Goal: Check status: Check status

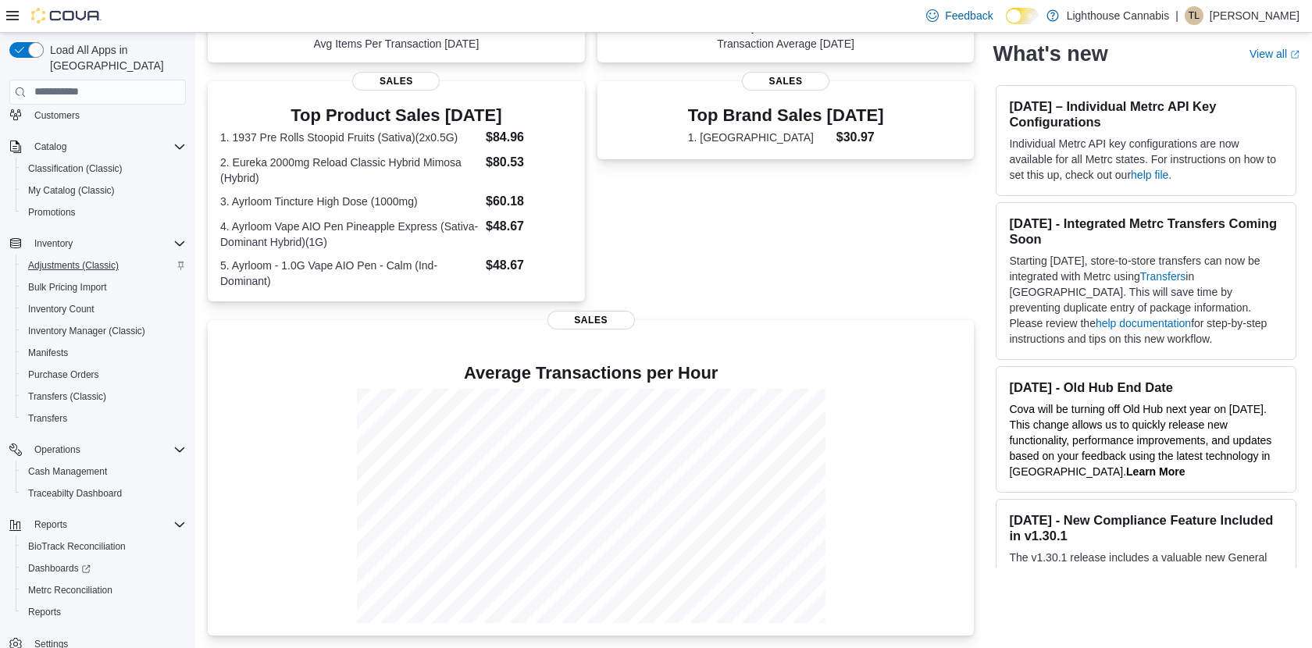
scroll to position [129, 0]
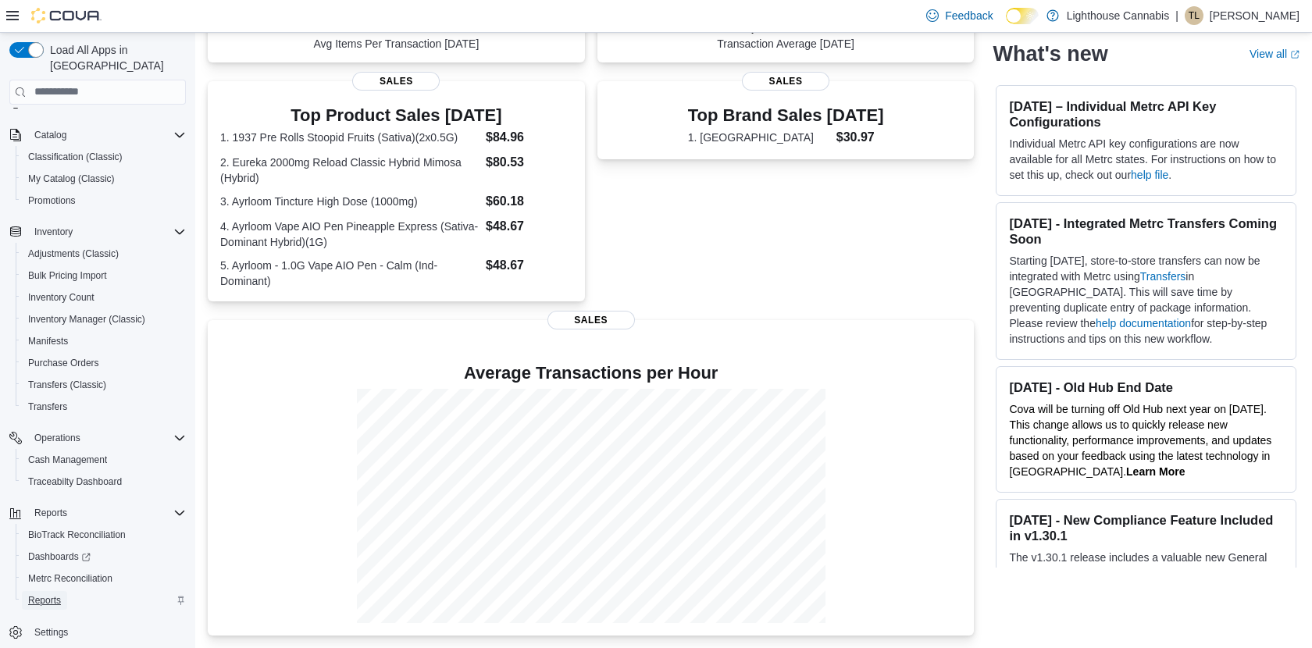
click at [55, 594] on span "Reports" at bounding box center [44, 600] width 33 height 12
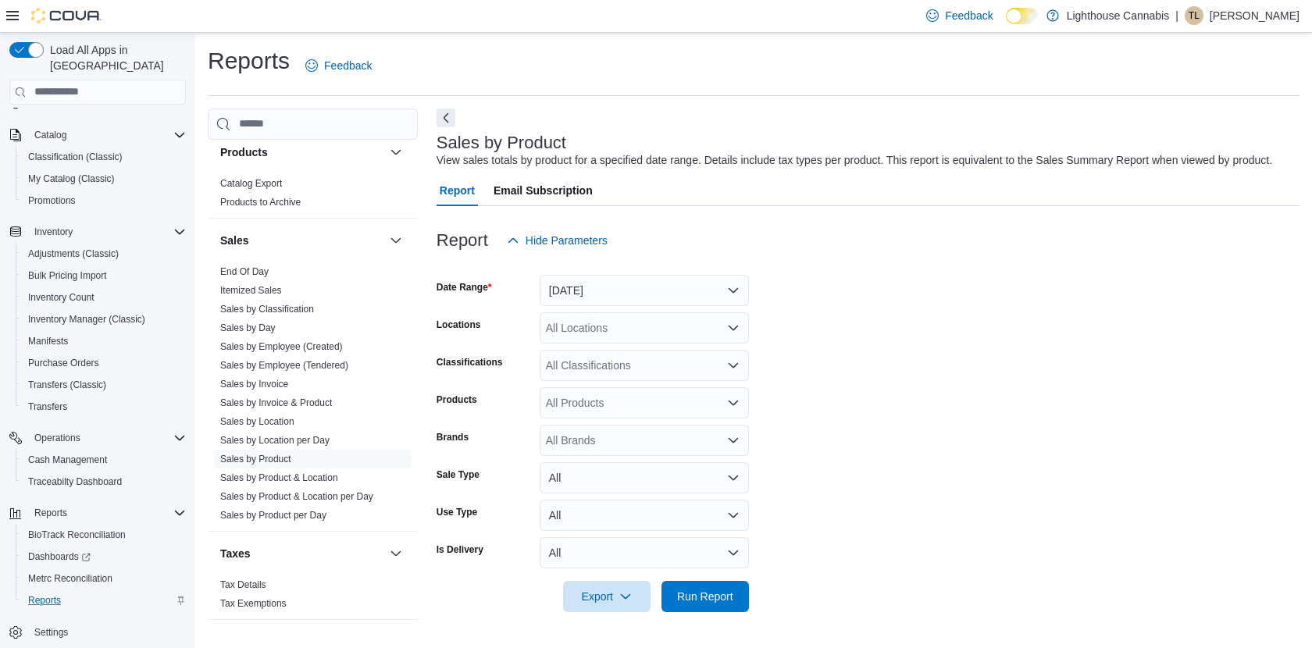
scroll to position [1011, 0]
click at [265, 321] on link "Sales by Day" at bounding box center [247, 326] width 55 height 11
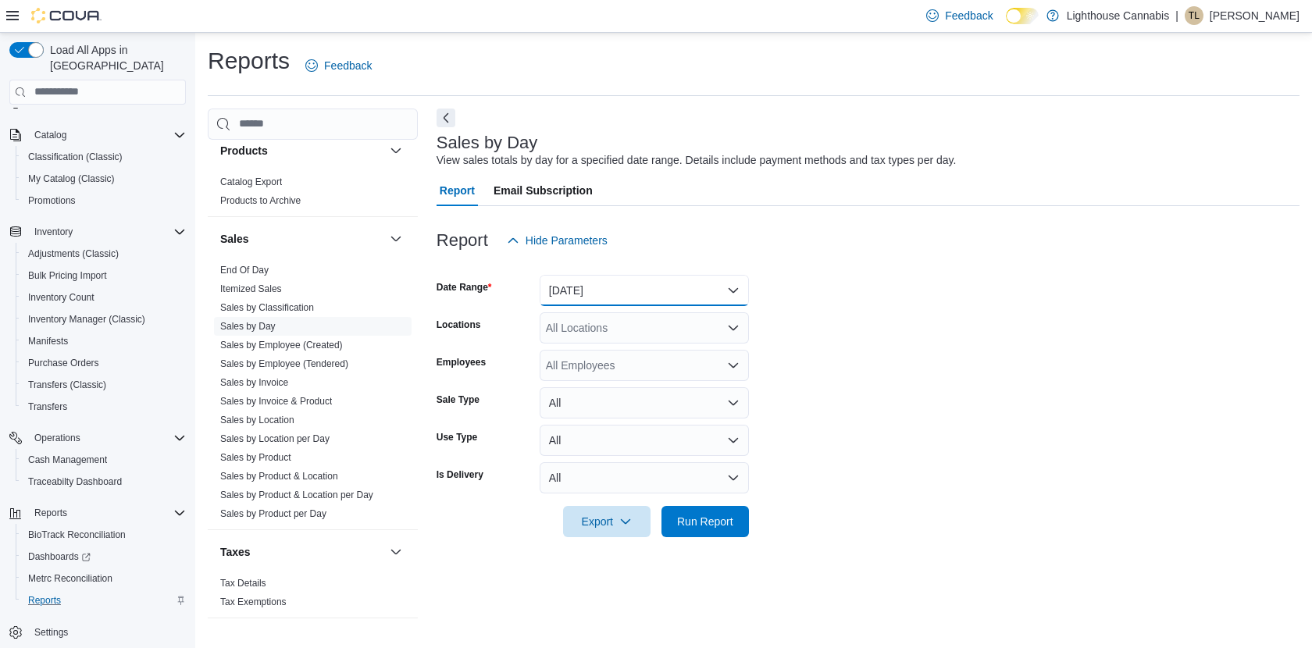
click at [666, 297] on button "Yesterday" at bounding box center [643, 290] width 209 height 31
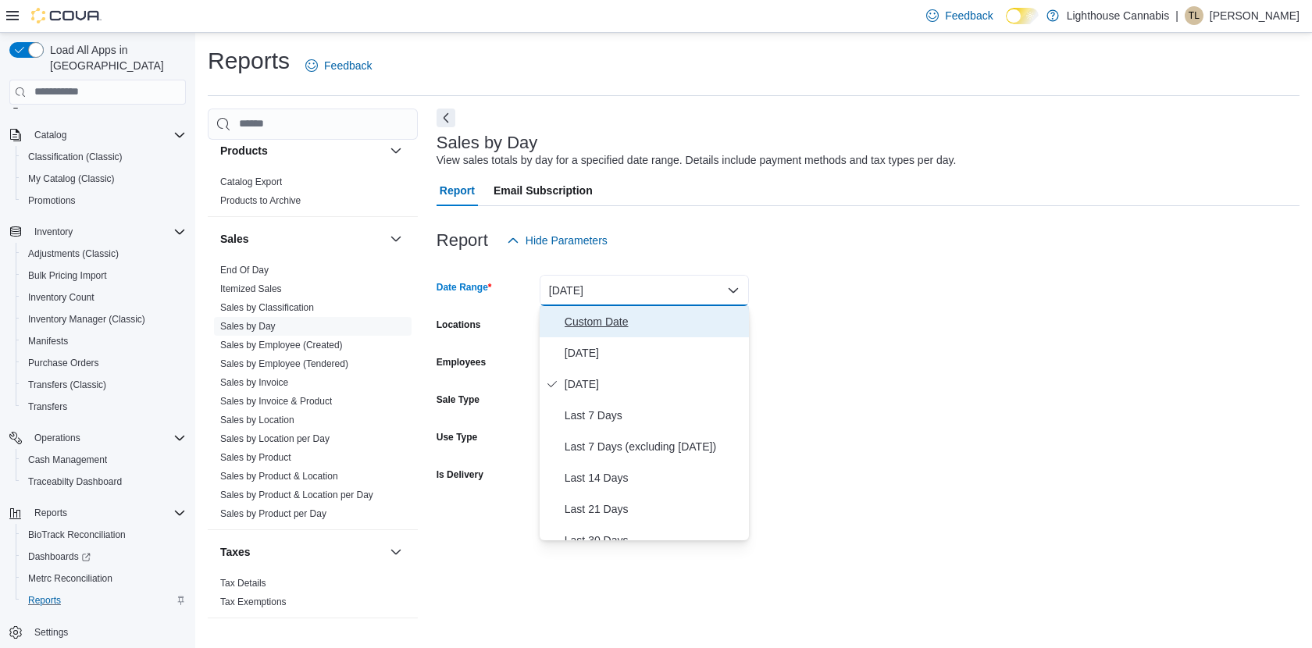
click at [618, 329] on span "Custom Date" at bounding box center [653, 321] width 178 height 19
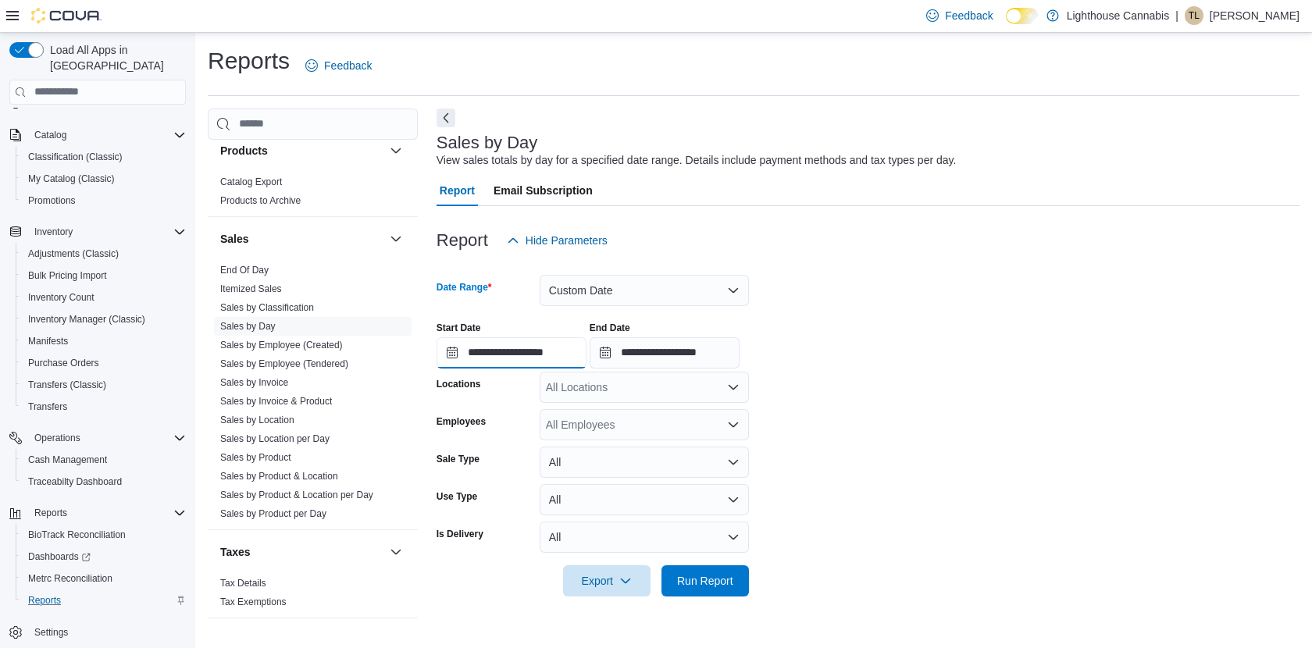
click at [447, 351] on input "**********" at bounding box center [511, 352] width 150 height 31
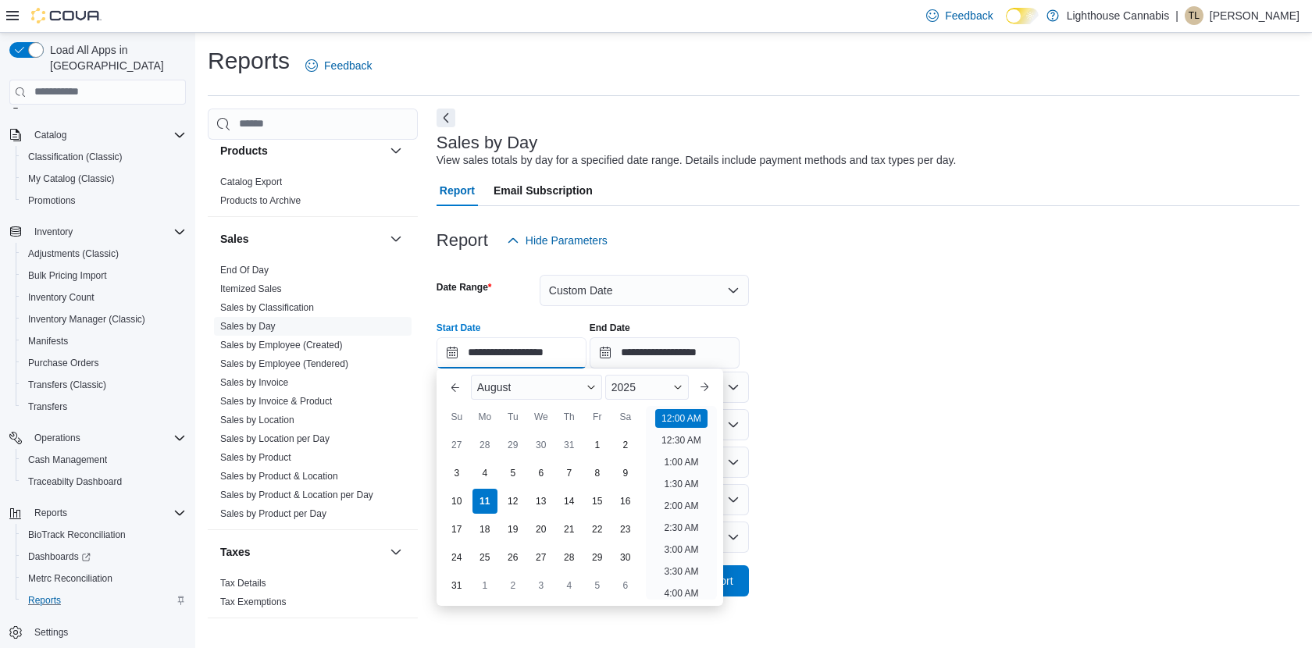
scroll to position [48, 0]
click at [600, 438] on div "1" at bounding box center [596, 444] width 27 height 27
type input "**********"
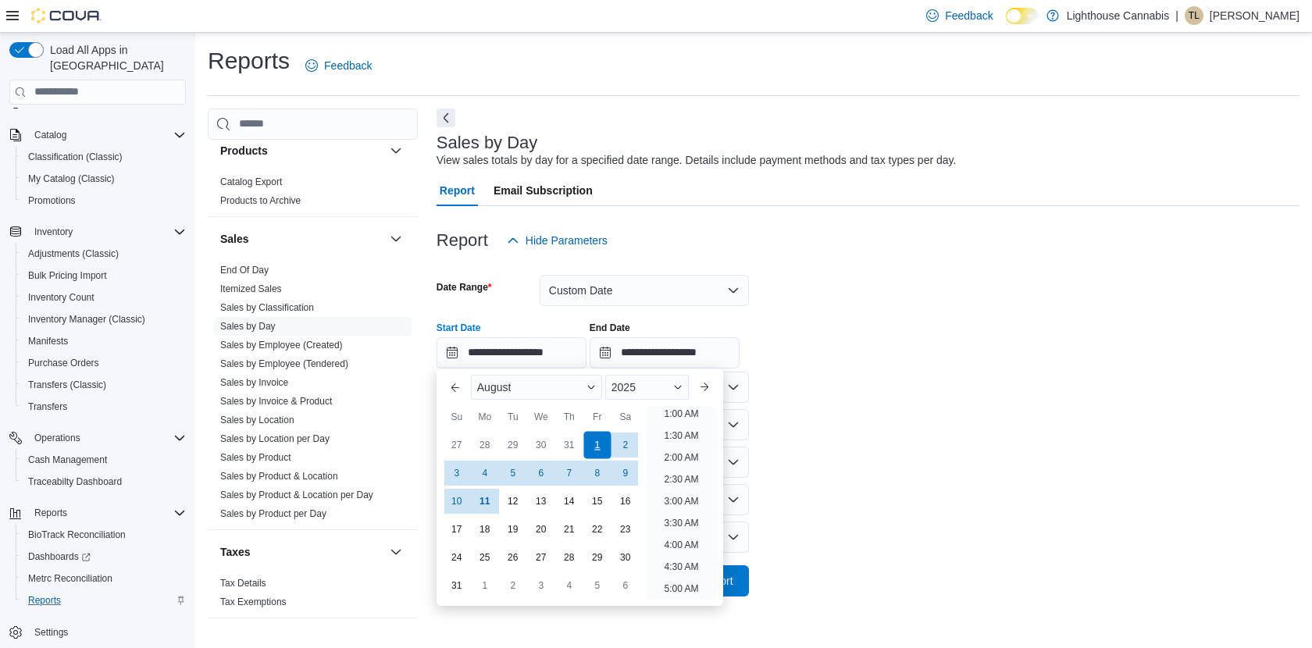
scroll to position [3, 0]
click at [600, 438] on div "1" at bounding box center [596, 444] width 27 height 27
click at [899, 394] on form "**********" at bounding box center [867, 426] width 863 height 340
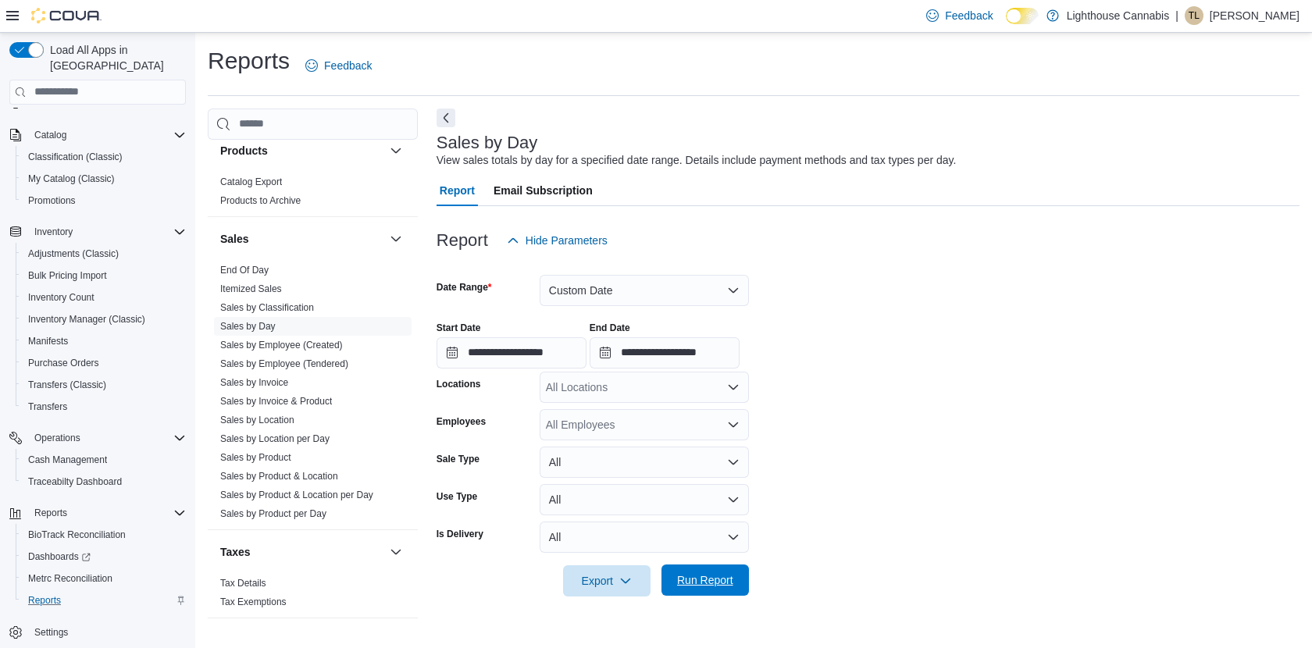
click at [723, 573] on span "Run Report" at bounding box center [705, 580] width 56 height 16
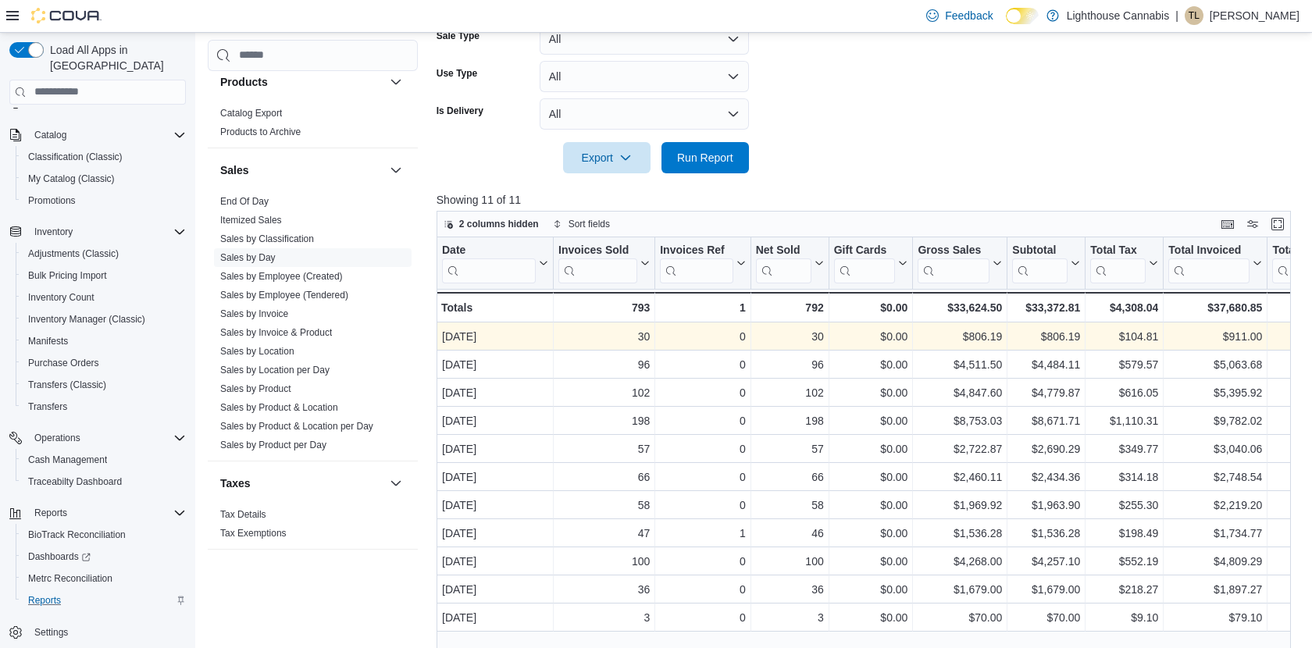
scroll to position [382, 0]
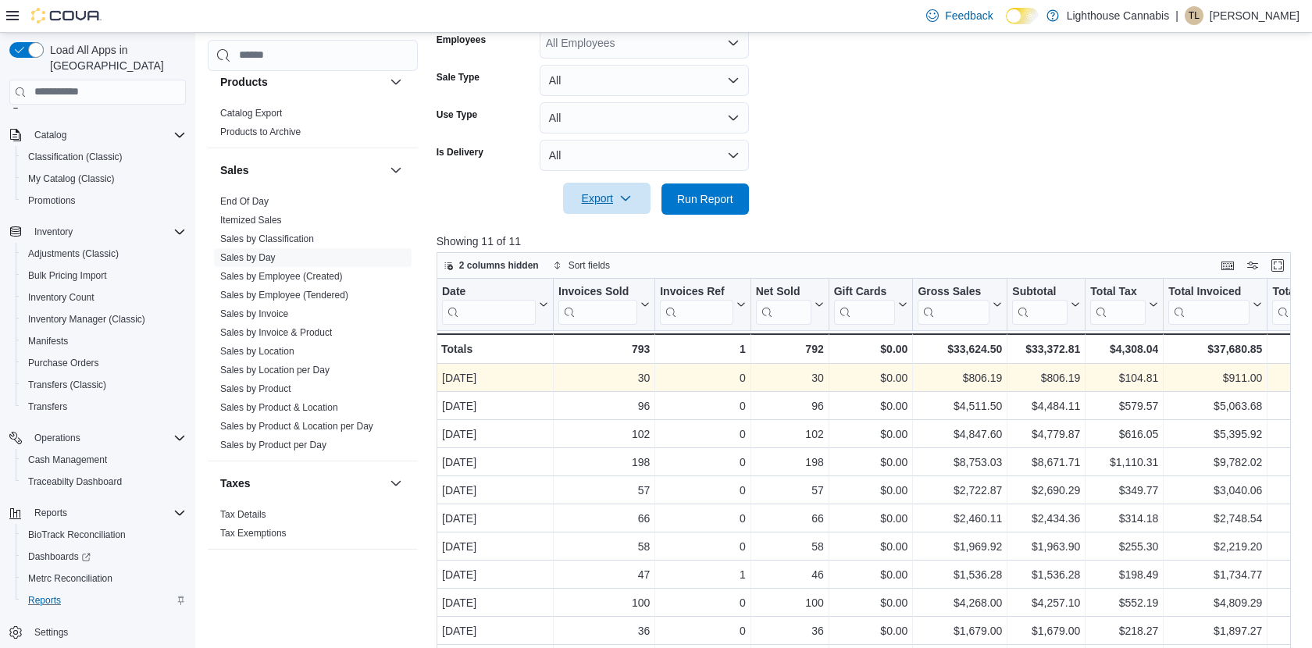
click at [623, 197] on icon "button" at bounding box center [625, 198] width 12 height 12
click at [618, 225] on span "Export to Excel" at bounding box center [607, 230] width 70 height 12
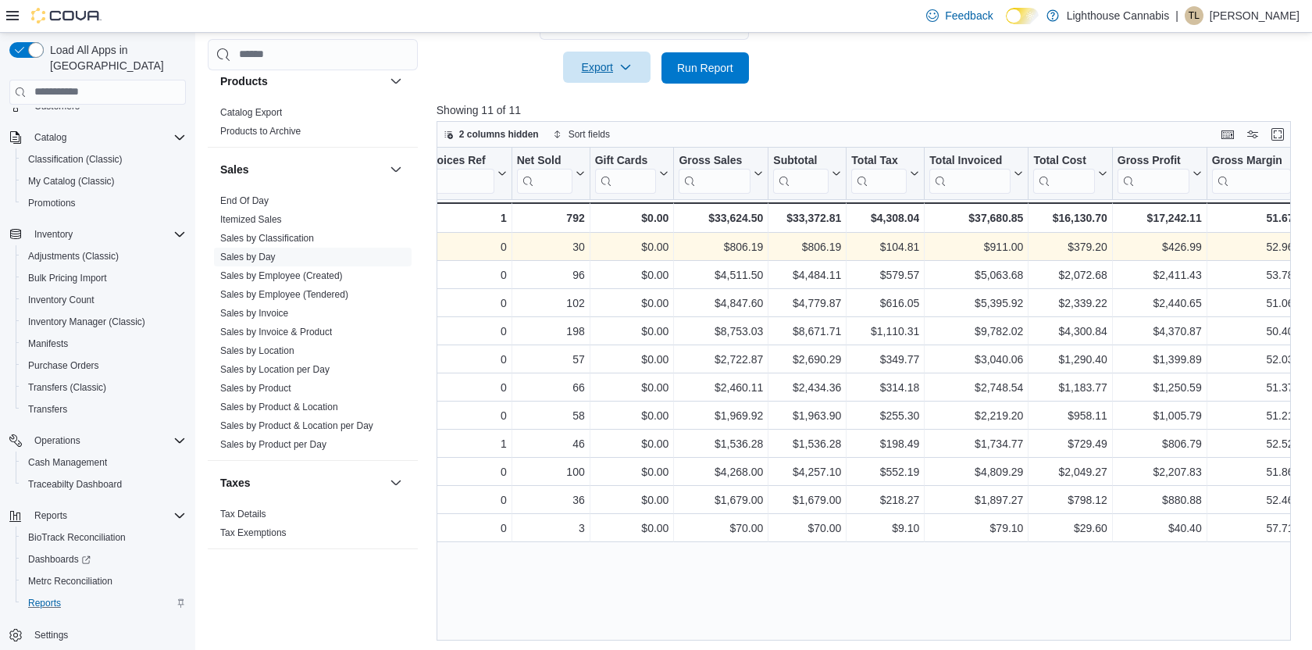
scroll to position [0, 251]
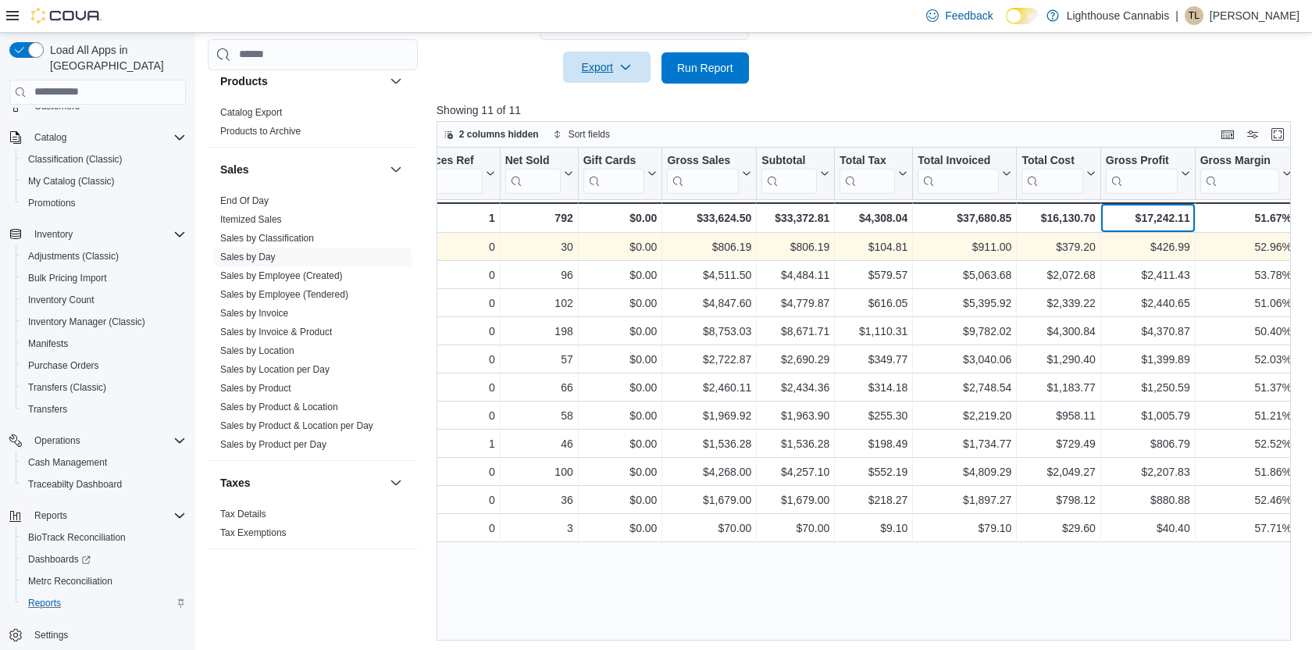
click at [1136, 222] on div "$17,242.11" at bounding box center [1147, 217] width 84 height 19
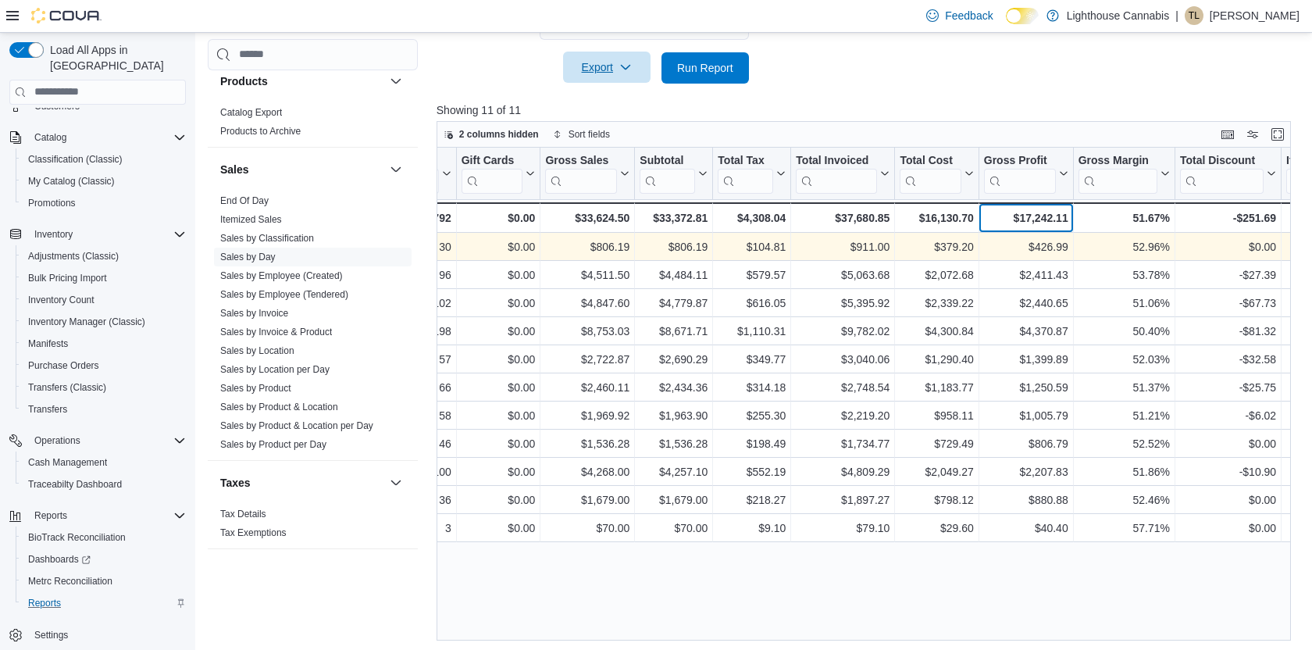
scroll to position [516, 0]
